Goal: Task Accomplishment & Management: Use online tool/utility

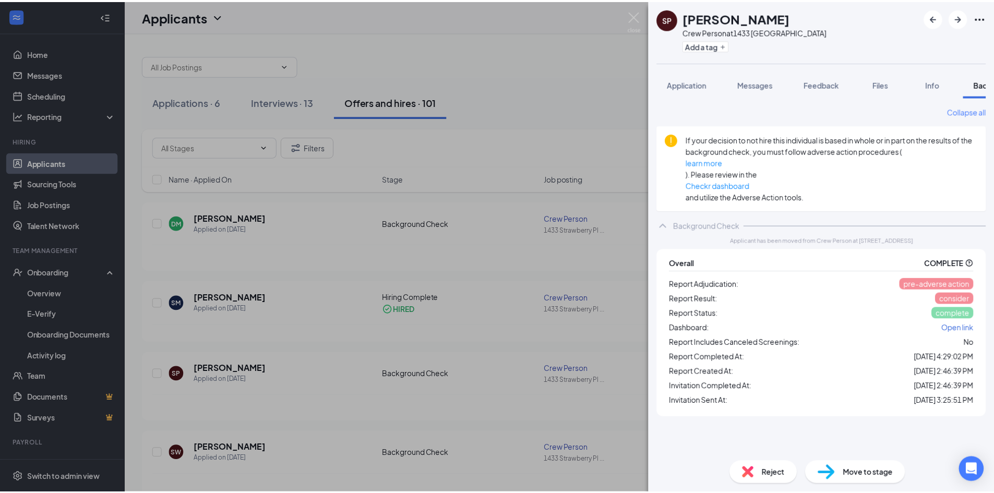
scroll to position [0, 43]
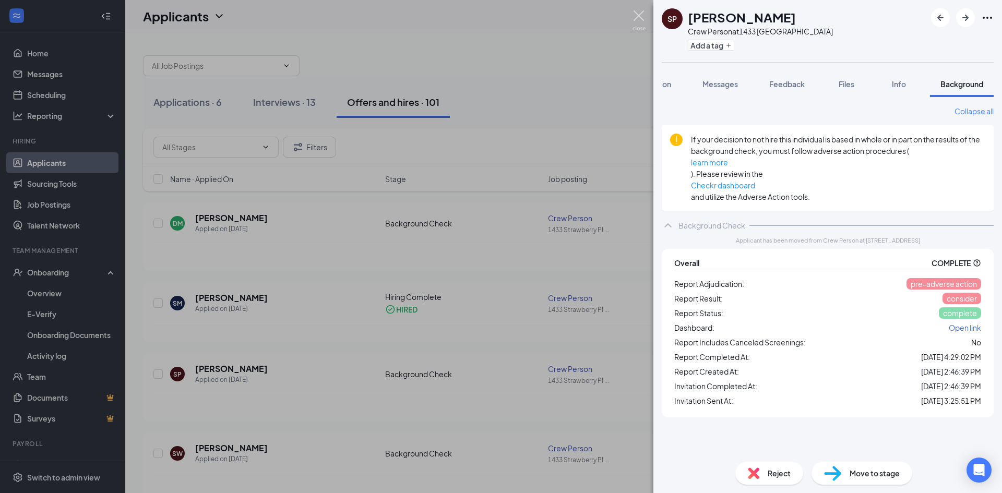
click at [638, 11] on img at bounding box center [638, 20] width 13 height 20
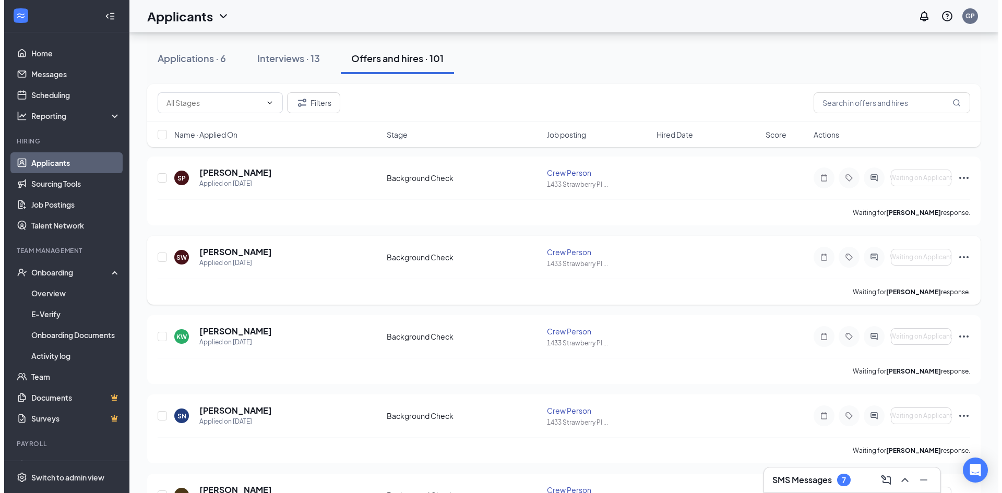
scroll to position [209, 0]
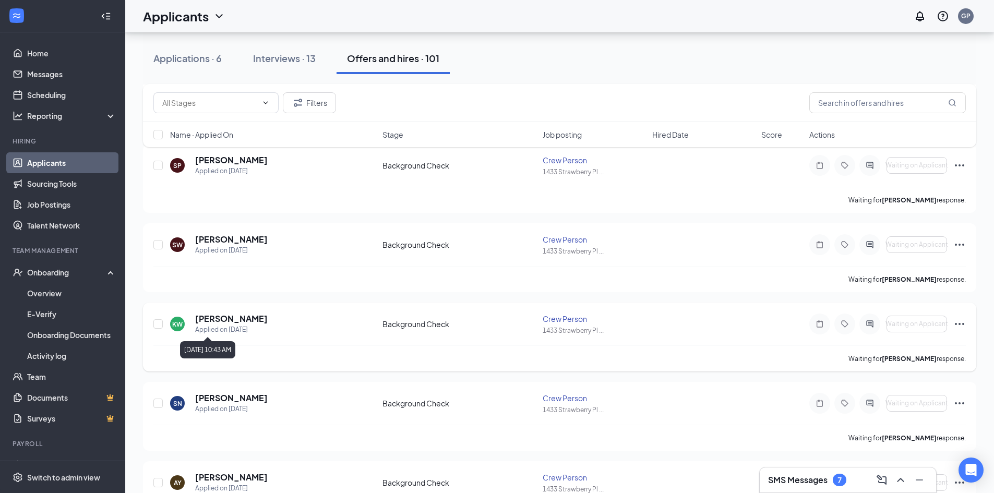
click at [218, 330] on div "Applied on [DATE]" at bounding box center [231, 330] width 73 height 10
click at [216, 327] on div "Applied on [DATE]" at bounding box center [231, 330] width 73 height 10
click at [215, 322] on h5 "[PERSON_NAME]" at bounding box center [231, 318] width 73 height 11
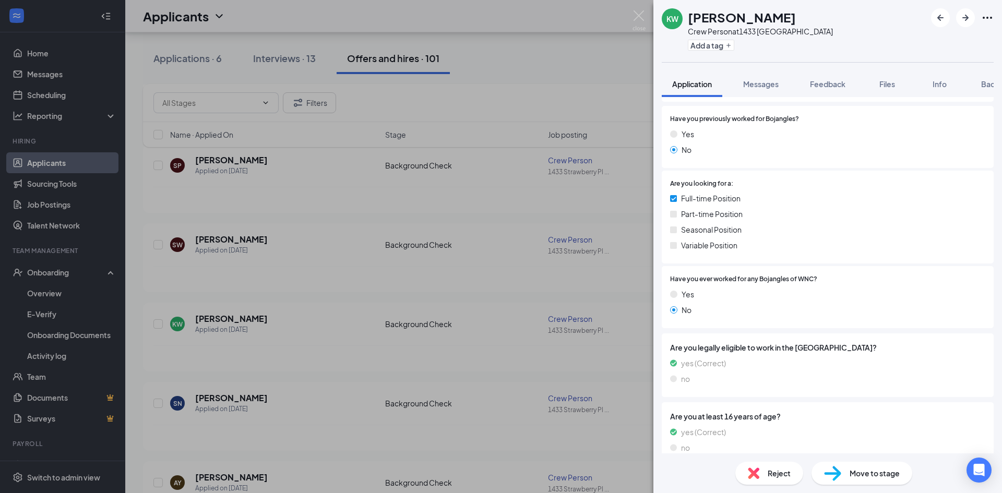
scroll to position [157, 0]
click at [983, 81] on span "Background" at bounding box center [1002, 83] width 43 height 9
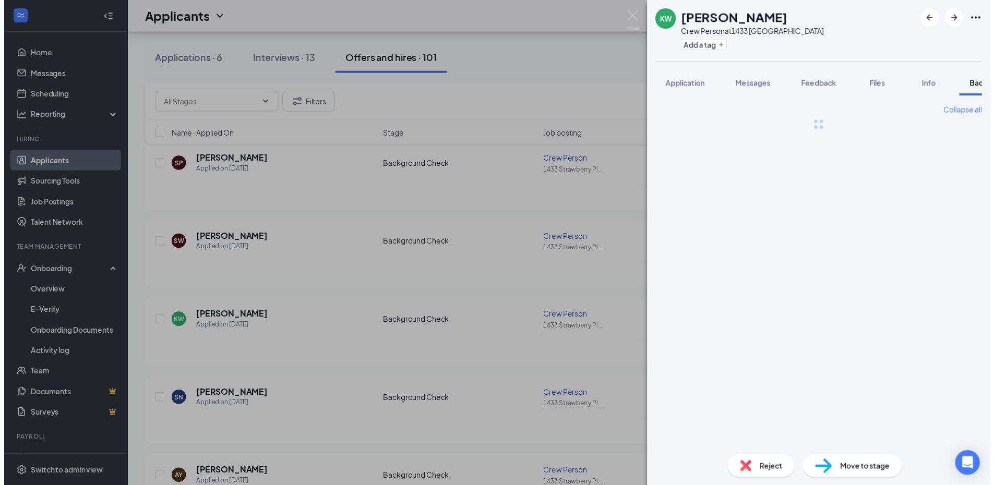
scroll to position [0, 43]
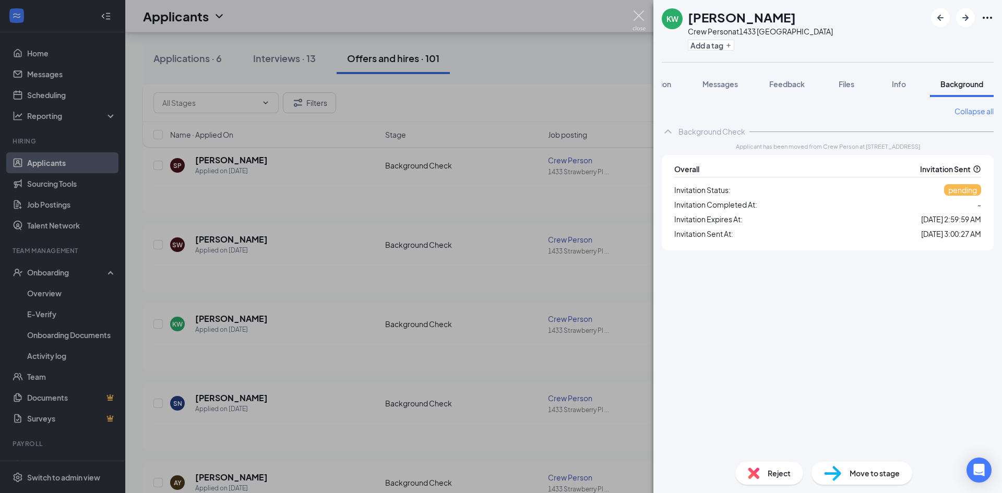
click at [634, 21] on img at bounding box center [638, 20] width 13 height 20
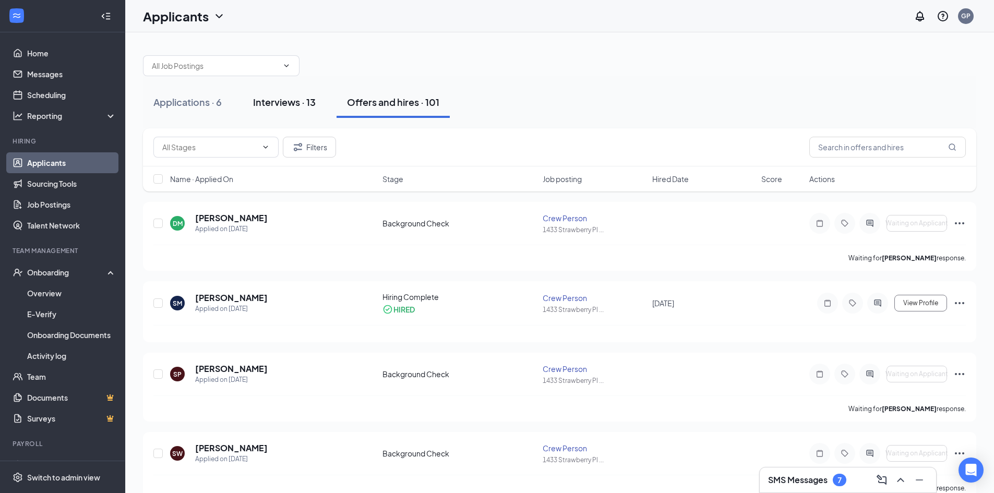
click at [257, 107] on div "Interviews · 13" at bounding box center [284, 101] width 63 height 13
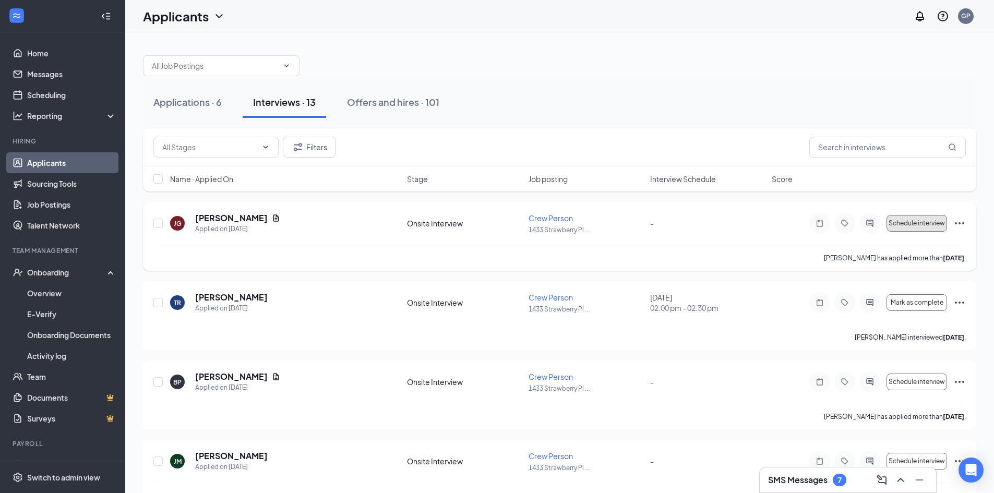
click at [898, 219] on button "Schedule interview" at bounding box center [916, 223] width 61 height 17
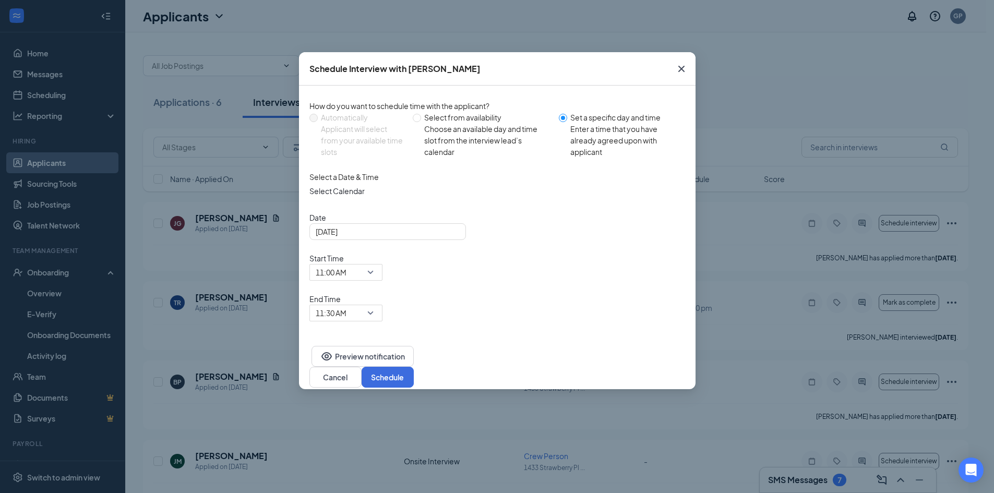
click at [681, 69] on icon "Cross" at bounding box center [681, 69] width 6 height 6
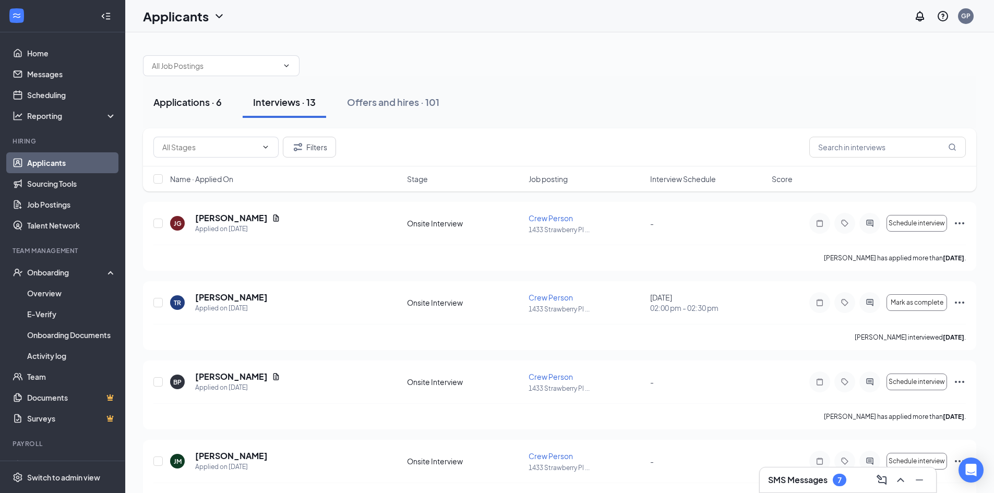
click at [188, 100] on div "Applications · 6" at bounding box center [187, 101] width 68 height 13
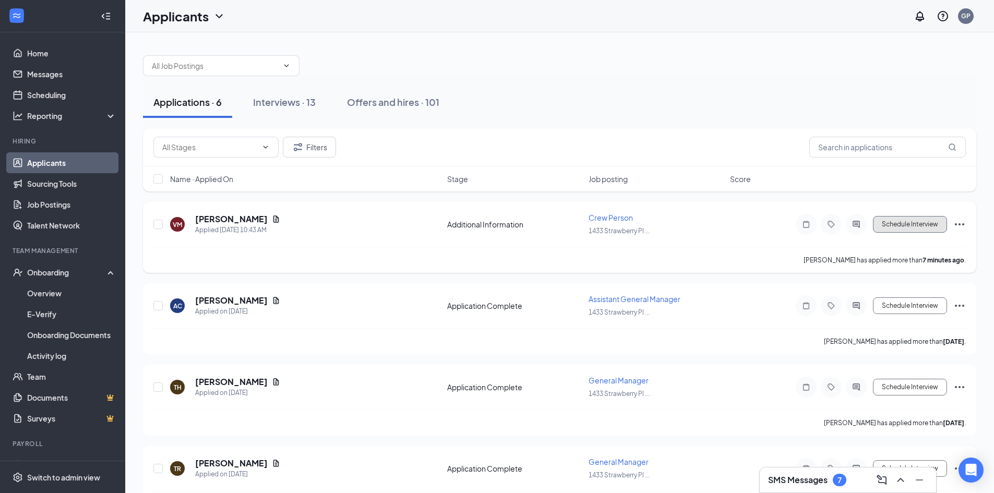
click at [885, 220] on button "Schedule Interview" at bounding box center [910, 224] width 74 height 17
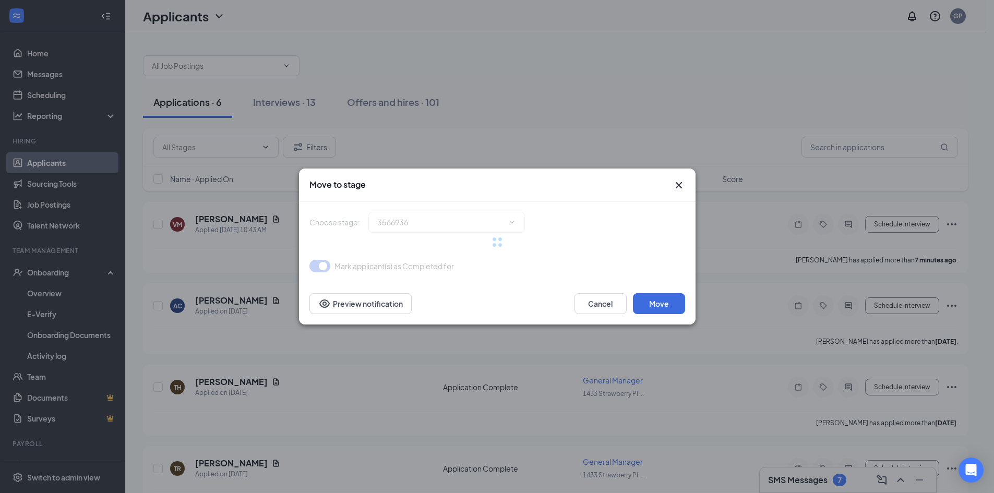
type input "Application Complete (next stage)"
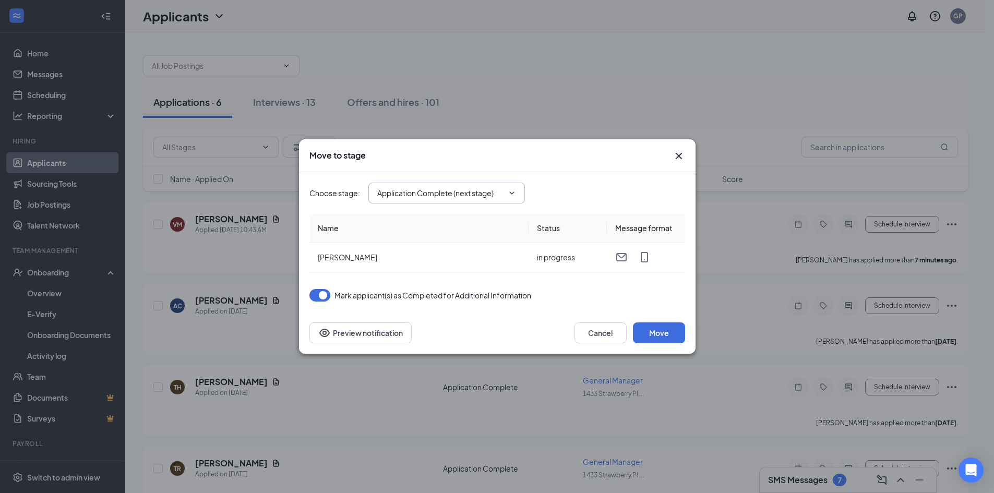
click at [501, 194] on input "Application Complete (next stage)" at bounding box center [440, 192] width 126 height 11
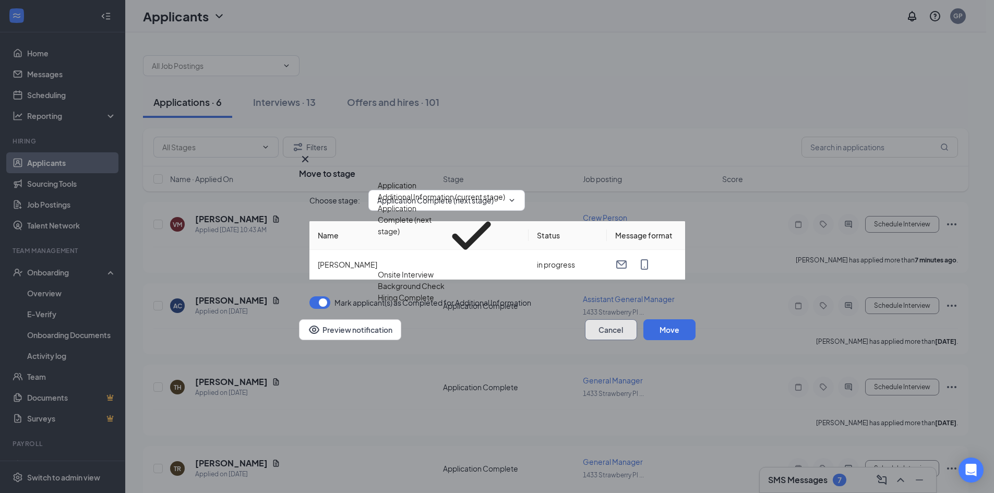
click at [594, 338] on button "Cancel" at bounding box center [611, 329] width 52 height 21
